Goal: Transaction & Acquisition: Purchase product/service

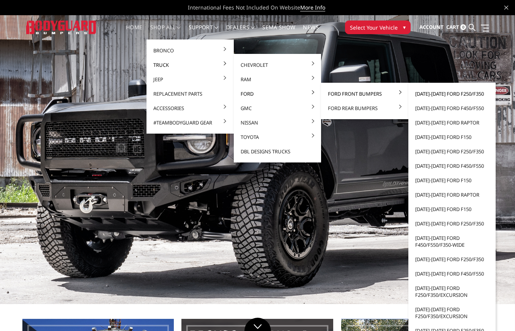
click at [455, 95] on link "[DATE]-[DATE] Ford F250/F350" at bounding box center [451, 94] width 81 height 14
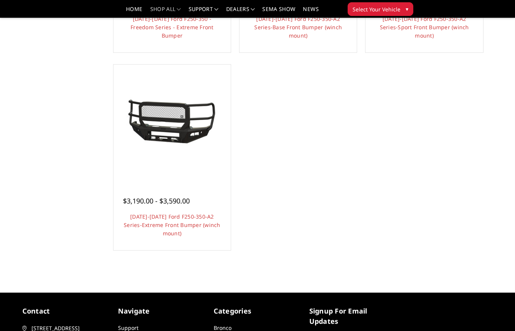
scroll to position [645, 0]
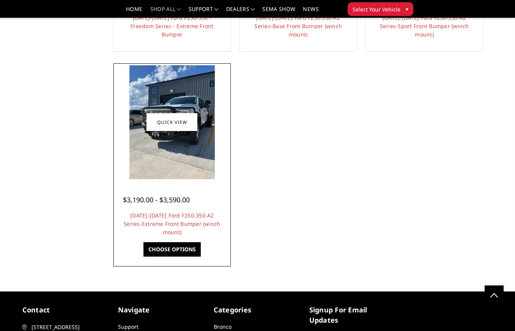
click at [180, 135] on img at bounding box center [171, 121] width 85 height 113
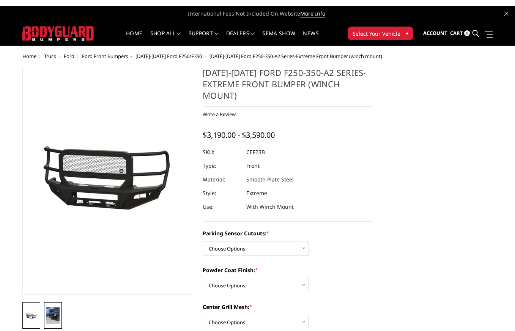
click at [55, 319] on img at bounding box center [52, 316] width 13 height 18
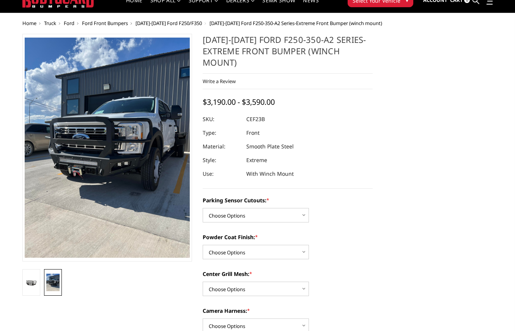
scroll to position [76, 0]
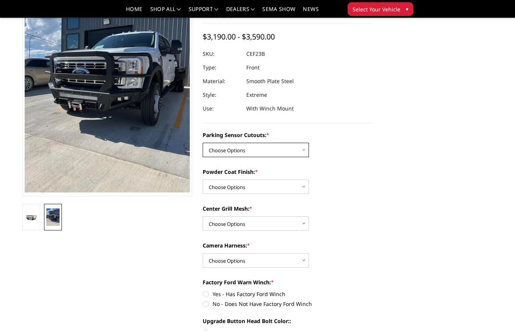
click at [290, 153] on select "Choose Options No-Without Parking Sensor Cutouts Yes-With Parking Sensor Cutouts" at bounding box center [256, 150] width 106 height 14
select select "2421"
click at [203, 143] on select "Choose Options No-Without Parking Sensor Cutouts Yes-With Parking Sensor Cutouts" at bounding box center [256, 150] width 106 height 14
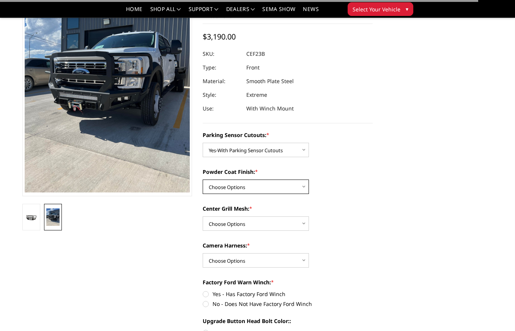
click at [283, 184] on select "Choose Options Bare Metal Textured Black Powder Coat" at bounding box center [256, 186] width 106 height 14
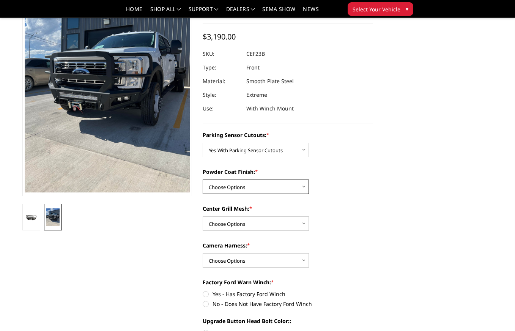
select select "2422"
click at [203, 179] on select "Choose Options Bare Metal Textured Black Powder Coat" at bounding box center [256, 186] width 106 height 14
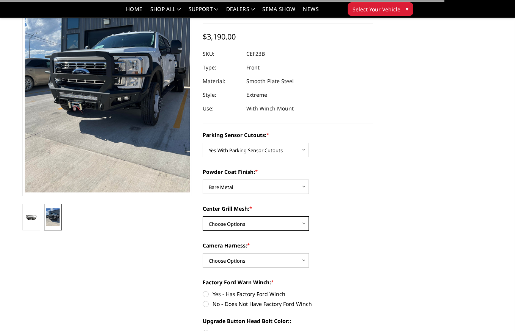
click at [273, 224] on select "Choose Options With Center Grill Mesh Without Center Grill Mesh" at bounding box center [256, 223] width 106 height 14
select select "2424"
click at [203, 216] on select "Choose Options With Center Grill Mesh Without Center Grill Mesh" at bounding box center [256, 223] width 106 height 14
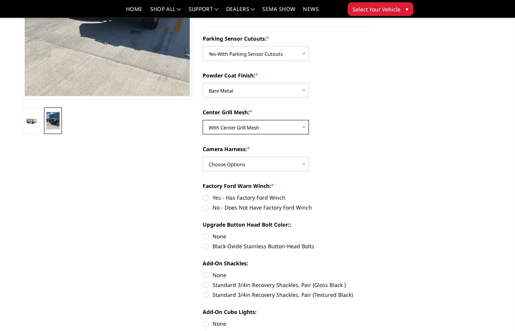
scroll to position [190, 0]
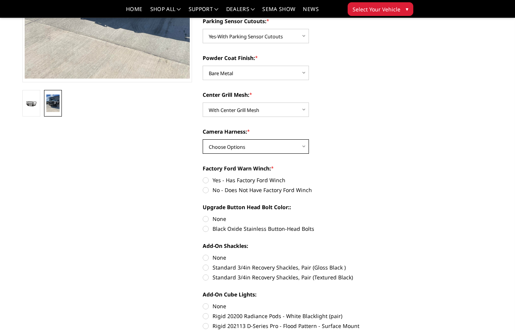
click at [270, 147] on select "Choose Options WITH Camera Harness WITHOUT Camera Harness" at bounding box center [256, 146] width 106 height 14
select select "2426"
click at [203, 139] on select "Choose Options WITH Camera Harness WITHOUT Camera Harness" at bounding box center [256, 146] width 106 height 14
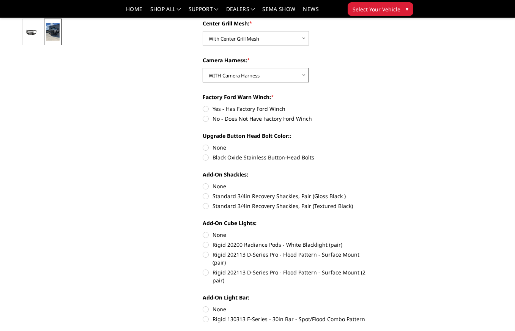
scroll to position [266, 0]
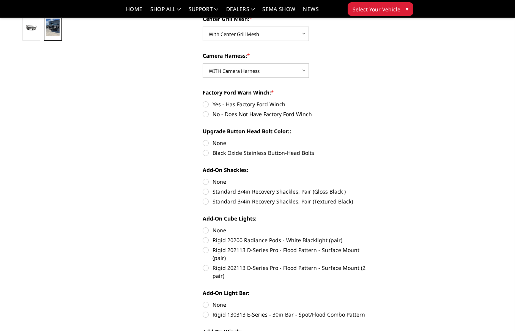
click at [297, 117] on label "No - Does Not Have Factory Ford Winch" at bounding box center [288, 114] width 170 height 8
click at [373, 101] on input "No - Does Not Have Factory Ford Winch" at bounding box center [373, 100] width 0 height 0
radio input "true"
click at [239, 154] on label "Black Oxide Stainless Button-Head Bolts" at bounding box center [288, 153] width 170 height 8
click at [373, 139] on input "Black Oxide Stainless Button-Head Bolts" at bounding box center [373, 139] width 0 height 0
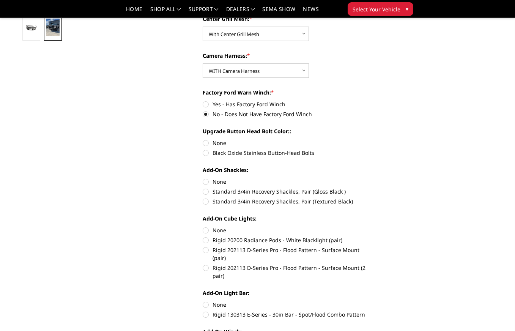
radio input "true"
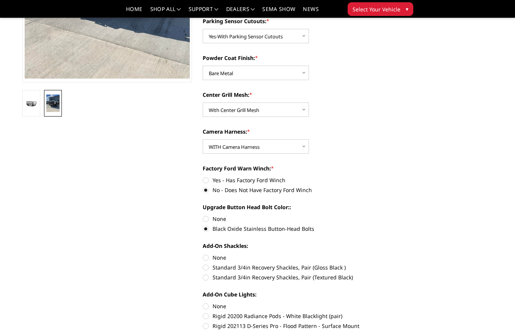
scroll to position [0, 0]
